Goal: Task Accomplishment & Management: Use online tool/utility

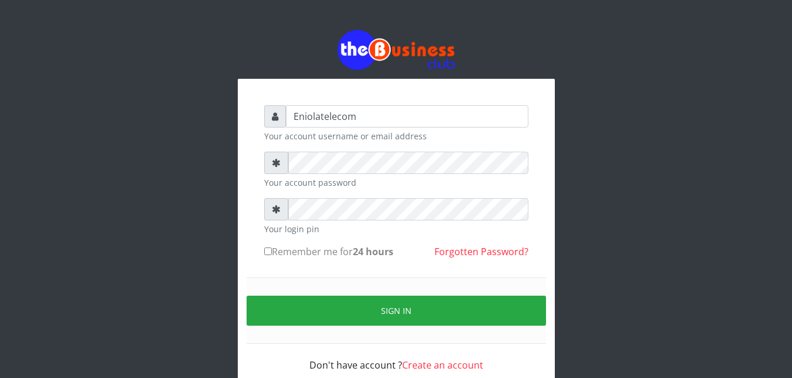
click at [288, 220] on div at bounding box center [396, 209] width 264 height 22
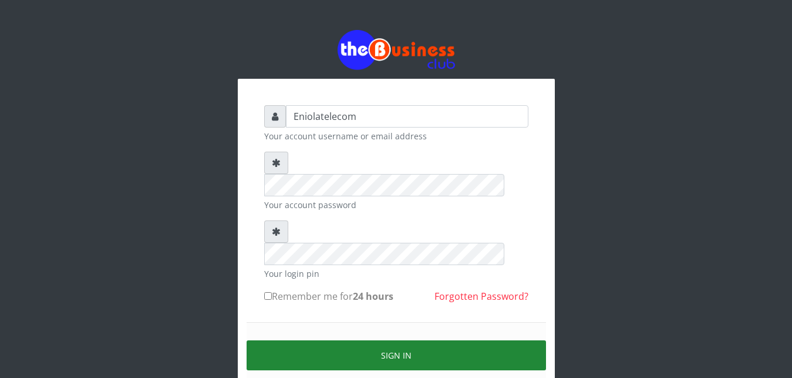
click at [398, 340] on button "Sign in" at bounding box center [397, 355] width 300 height 30
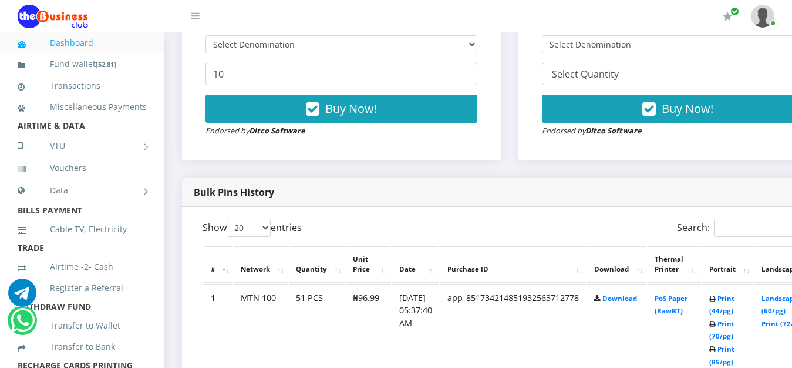
scroll to position [489, 0]
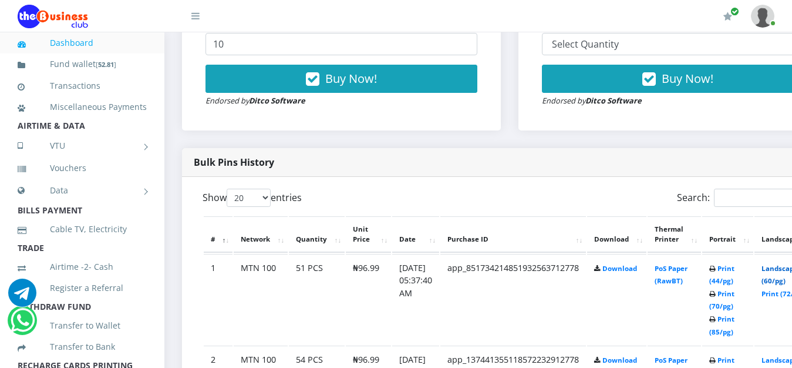
click at [785, 270] on link "Landscape (60/pg)" at bounding box center [780, 275] width 36 height 22
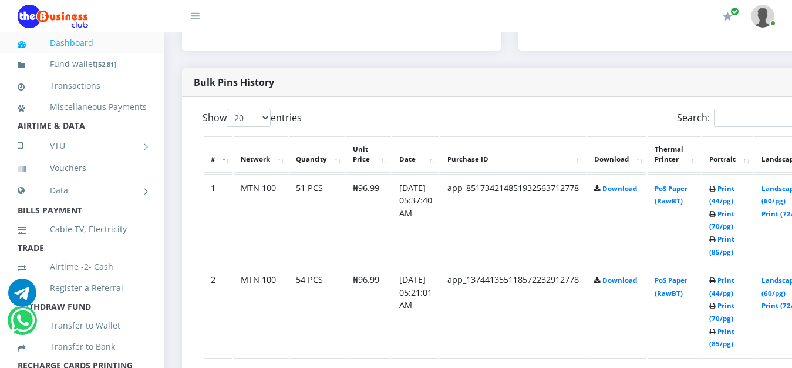
scroll to position [599, 0]
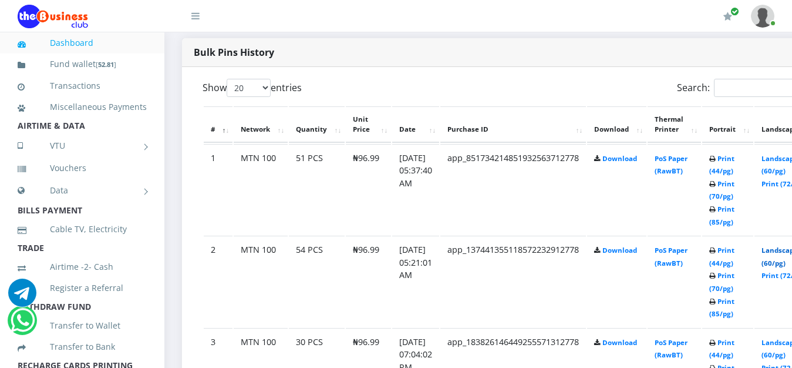
click at [784, 253] on link "Landscape (60/pg)" at bounding box center [780, 257] width 36 height 22
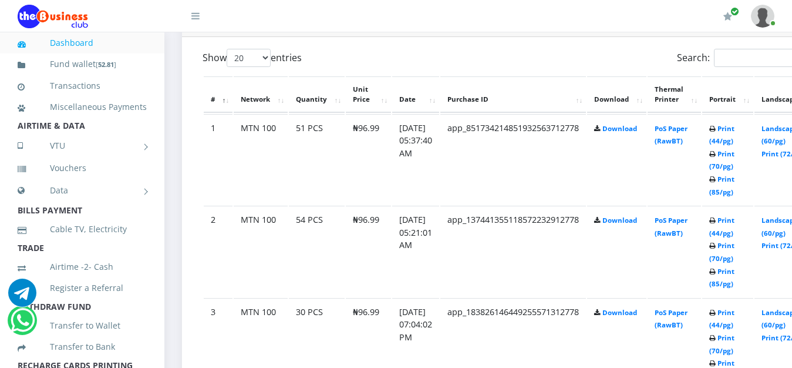
scroll to position [659, 0]
